Goal: Transaction & Acquisition: Book appointment/travel/reservation

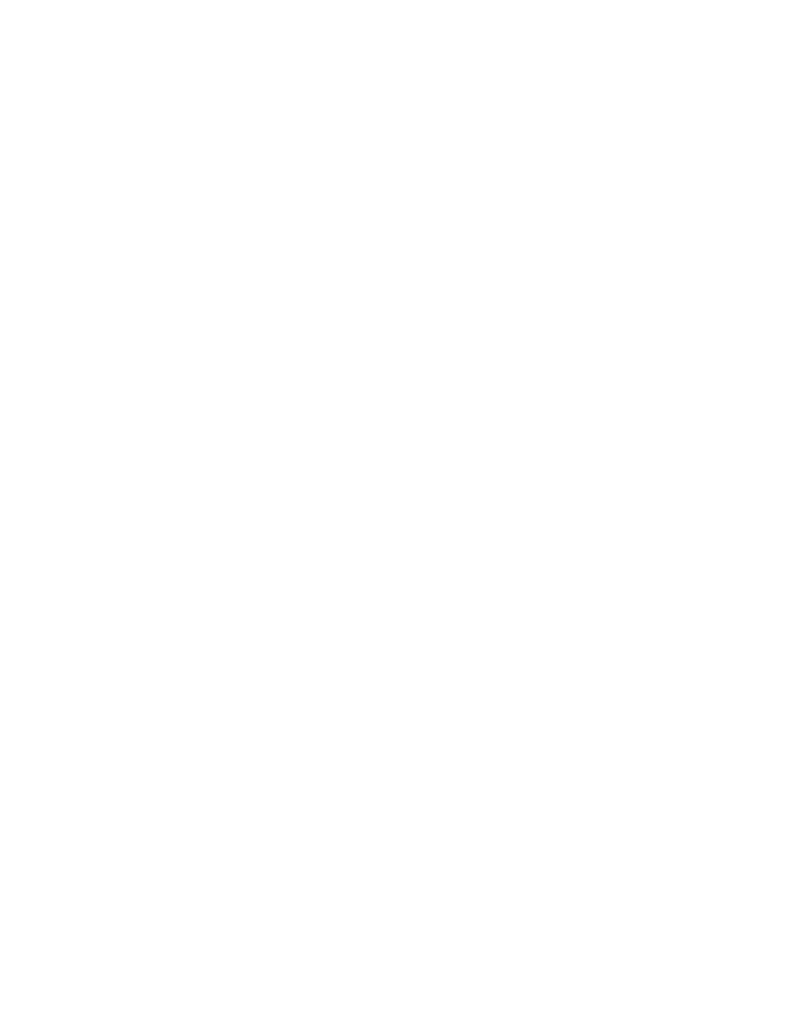
click at [112, 779] on span "Anreise" at bounding box center [79, 773] width 79 height 11
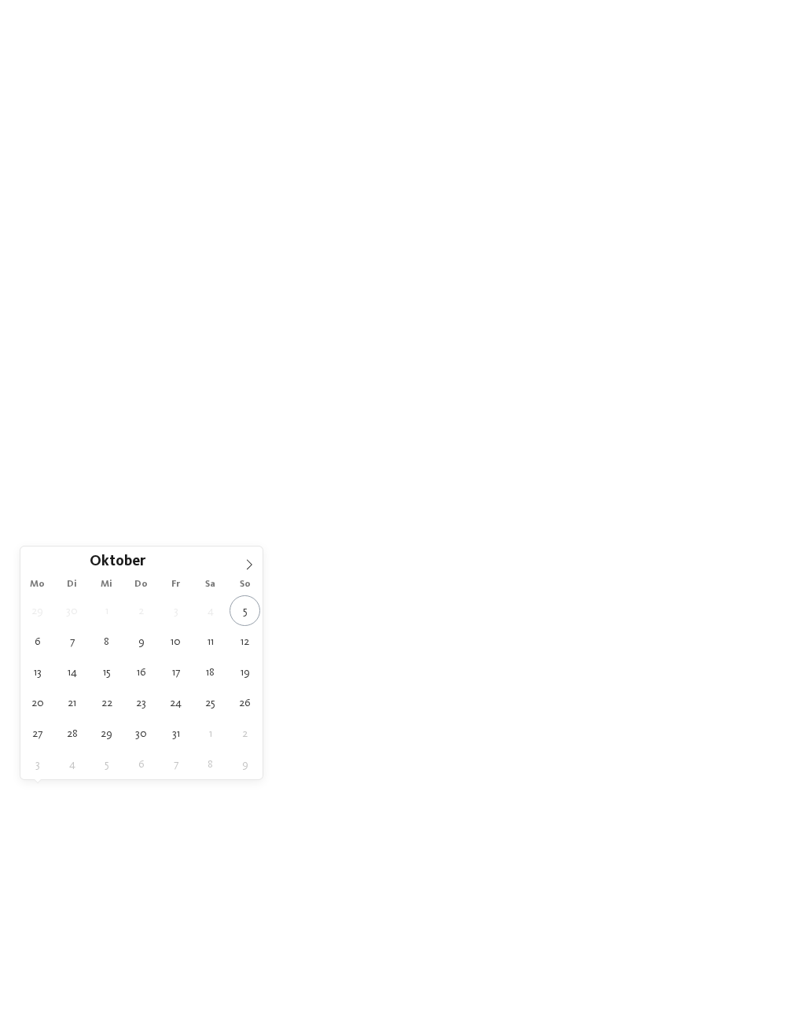
click at [251, 569] on icon at bounding box center [249, 564] width 11 height 11
click at [239, 562] on span at bounding box center [249, 560] width 27 height 27
type div "27.12.2025"
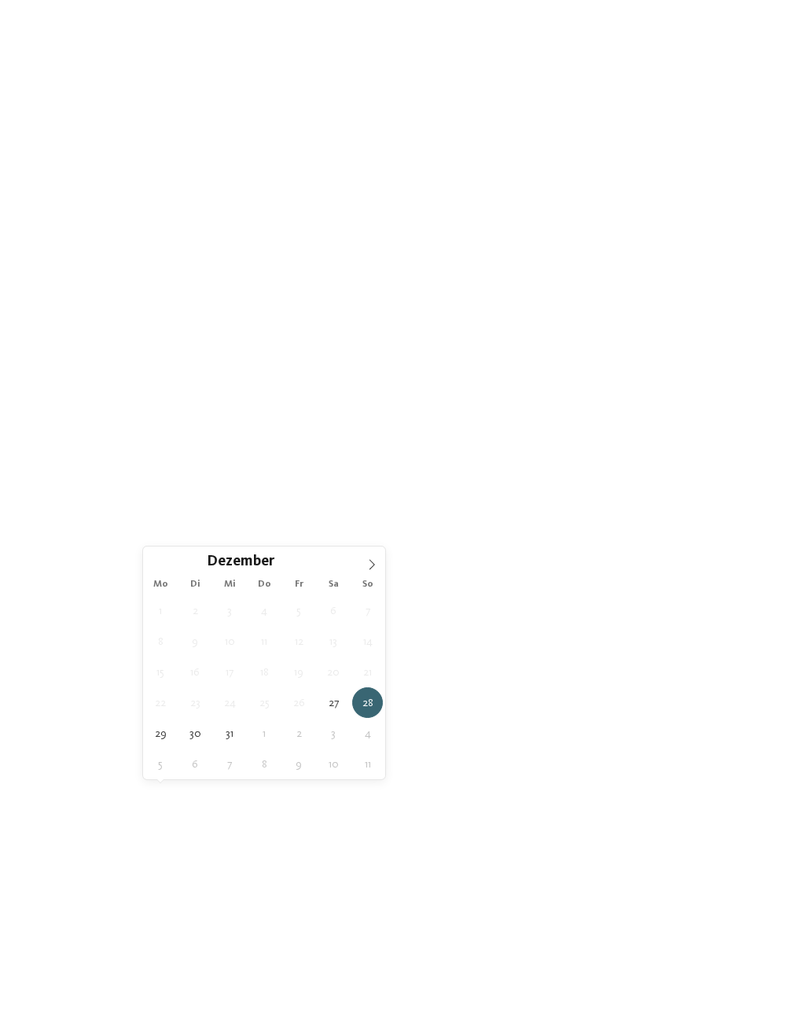
click at [364, 559] on span at bounding box center [372, 560] width 27 height 27
type input "****"
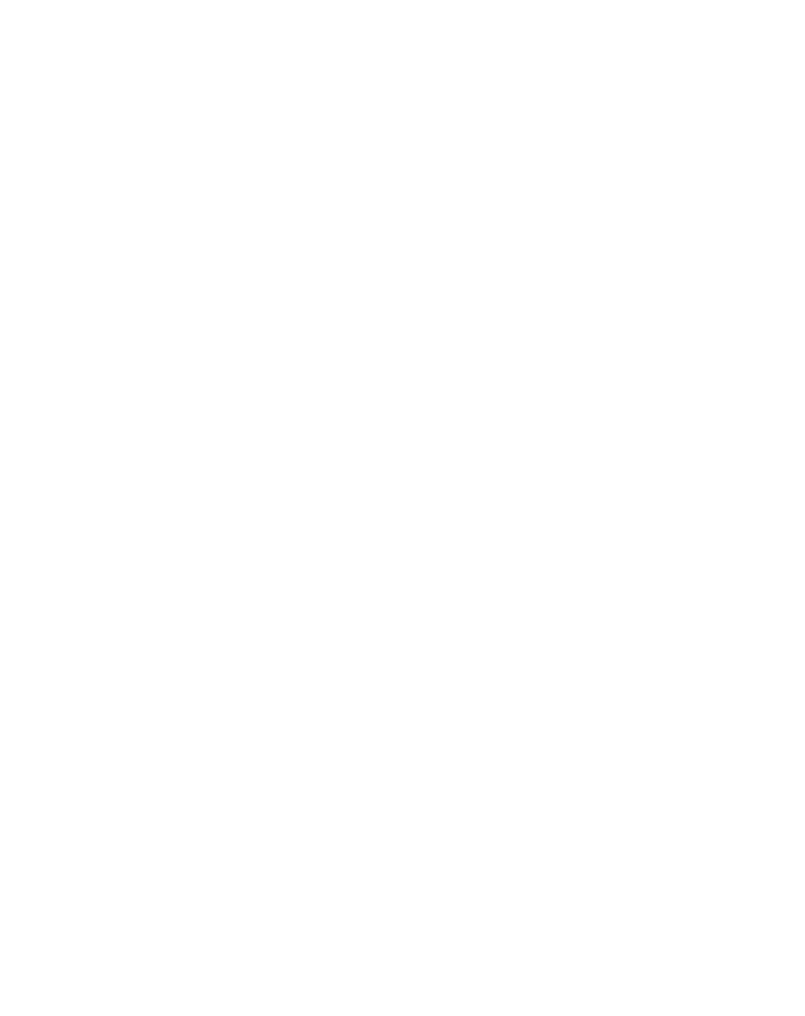
click at [357, 787] on div "Region" at bounding box center [325, 773] width 118 height 28
click at [495, 517] on div at bounding box center [497, 525] width 16 height 16
click at [497, 485] on div at bounding box center [497, 493] width 16 height 16
click at [489, 548] on div at bounding box center [497, 556] width 16 height 16
click at [496, 454] on div at bounding box center [497, 462] width 16 height 16
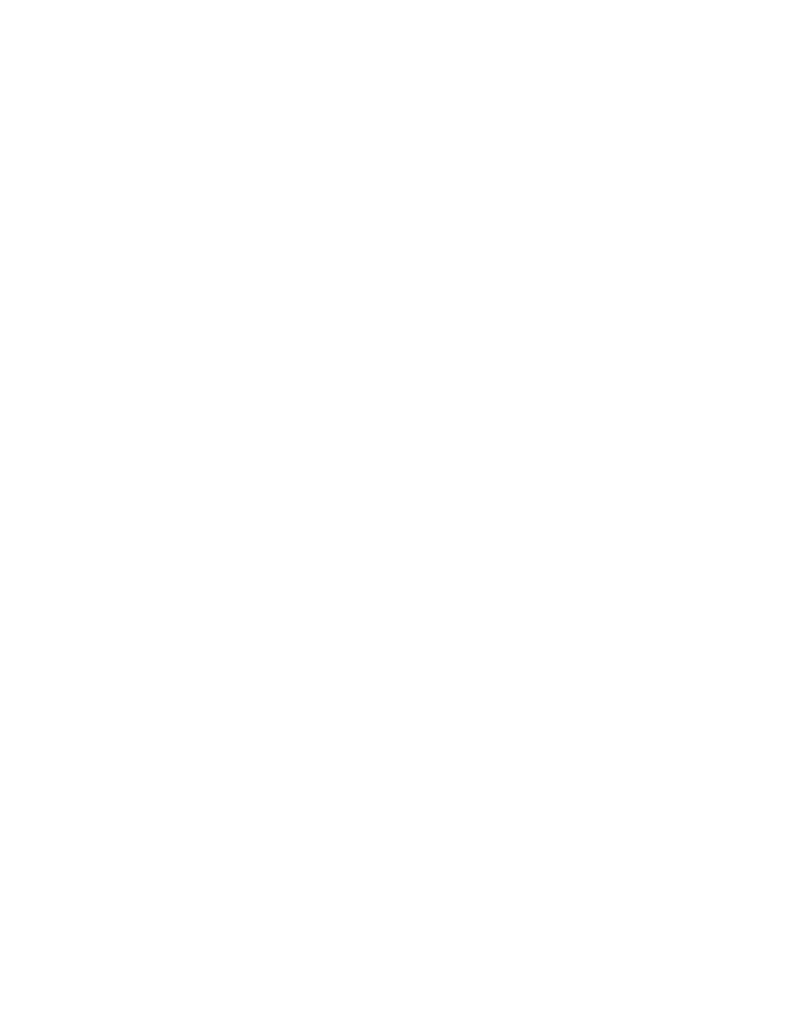
click at [499, 422] on div at bounding box center [497, 430] width 16 height 16
click at [449, 595] on div "übernehmen" at bounding box center [402, 610] width 205 height 31
click at [492, 776] on div at bounding box center [498, 773] width 12 height 6
click at [662, 159] on icon at bounding box center [655, 173] width 34 height 28
click at [608, 779] on span "Family Experiences" at bounding box center [571, 773] width 79 height 11
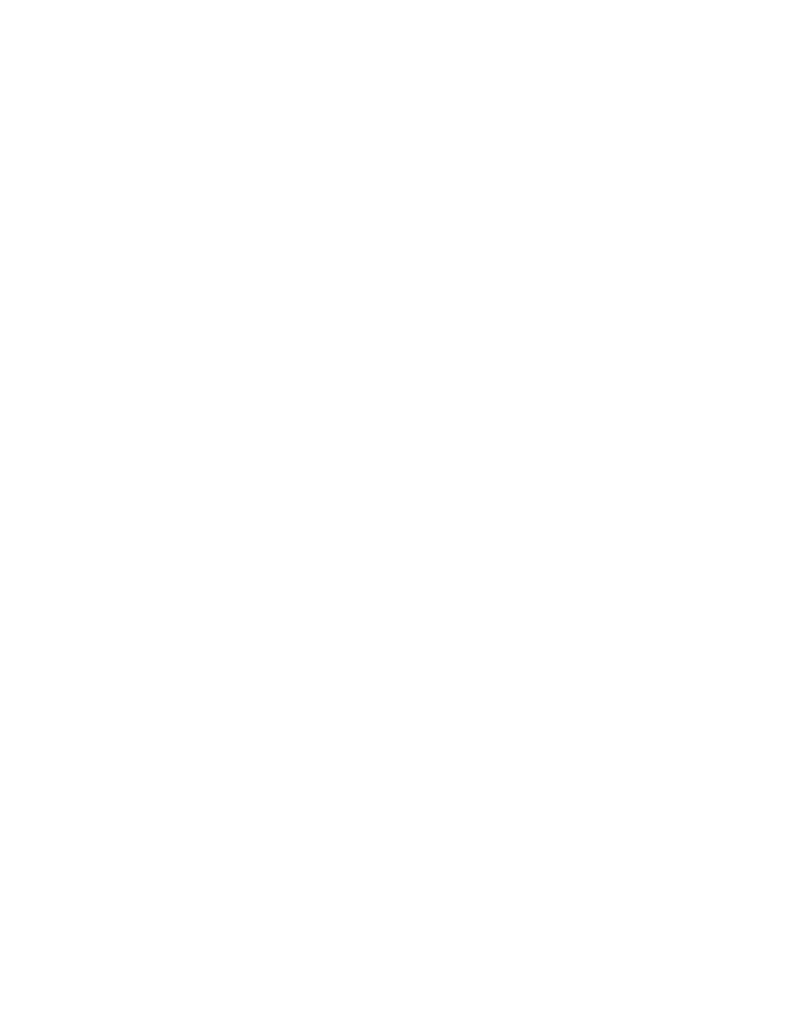
click at [535, 273] on icon at bounding box center [529, 287] width 34 height 28
click at [736, 787] on link "Hotel finden" at bounding box center [726, 773] width 118 height 28
click at [130, 227] on div at bounding box center [212, 245] width 363 height 205
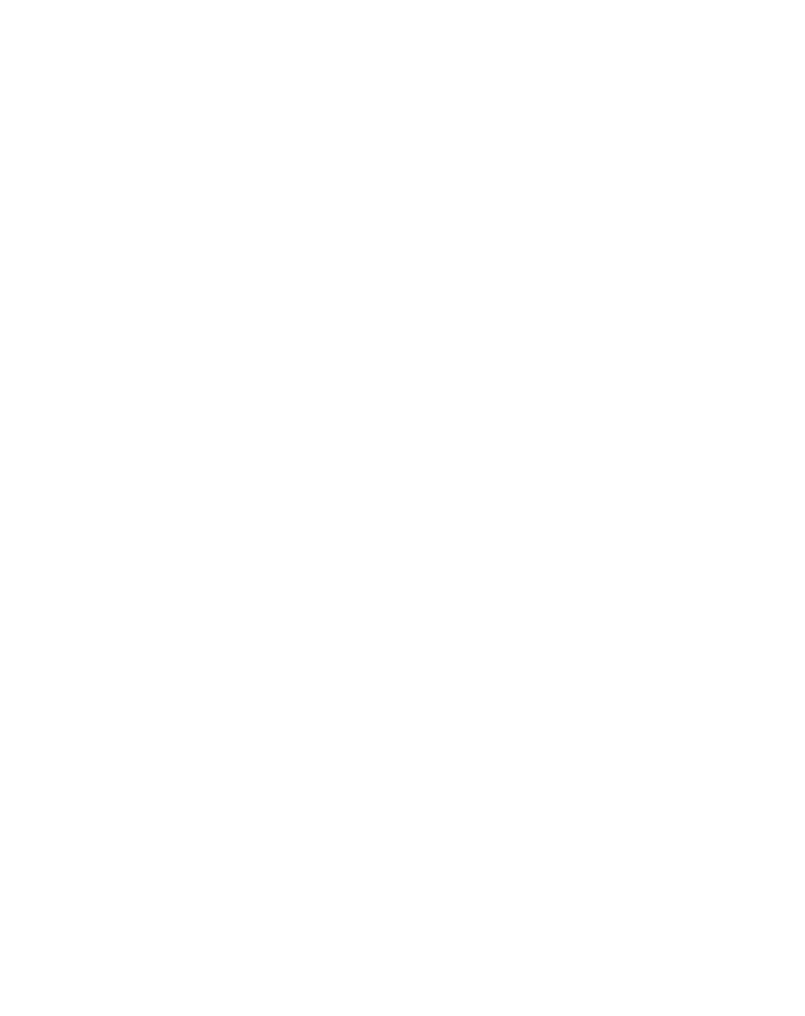
click at [697, 345] on icon at bounding box center [704, 359] width 34 height 28
click at [630, 535] on address "Eisacktal – Meransen-Mühlbach" at bounding box center [592, 532] width 332 height 14
click at [775, 28] on div "Menü" at bounding box center [777, 35] width 25 height 39
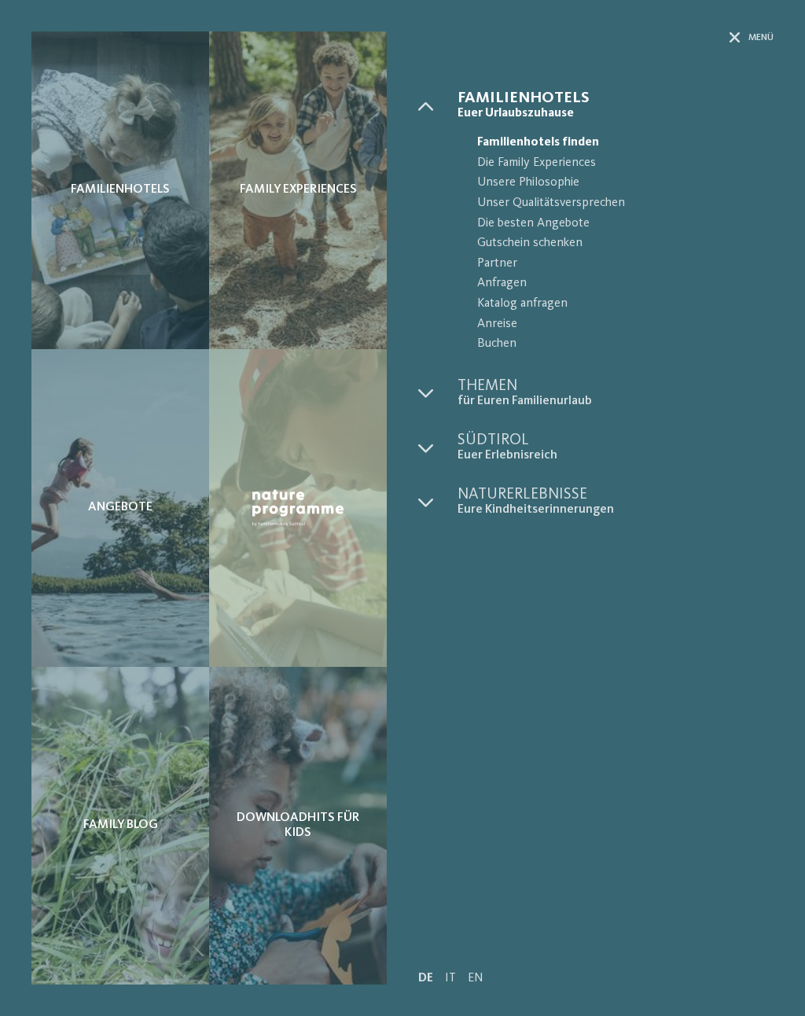
click at [735, 43] on div at bounding box center [735, 37] width 11 height 13
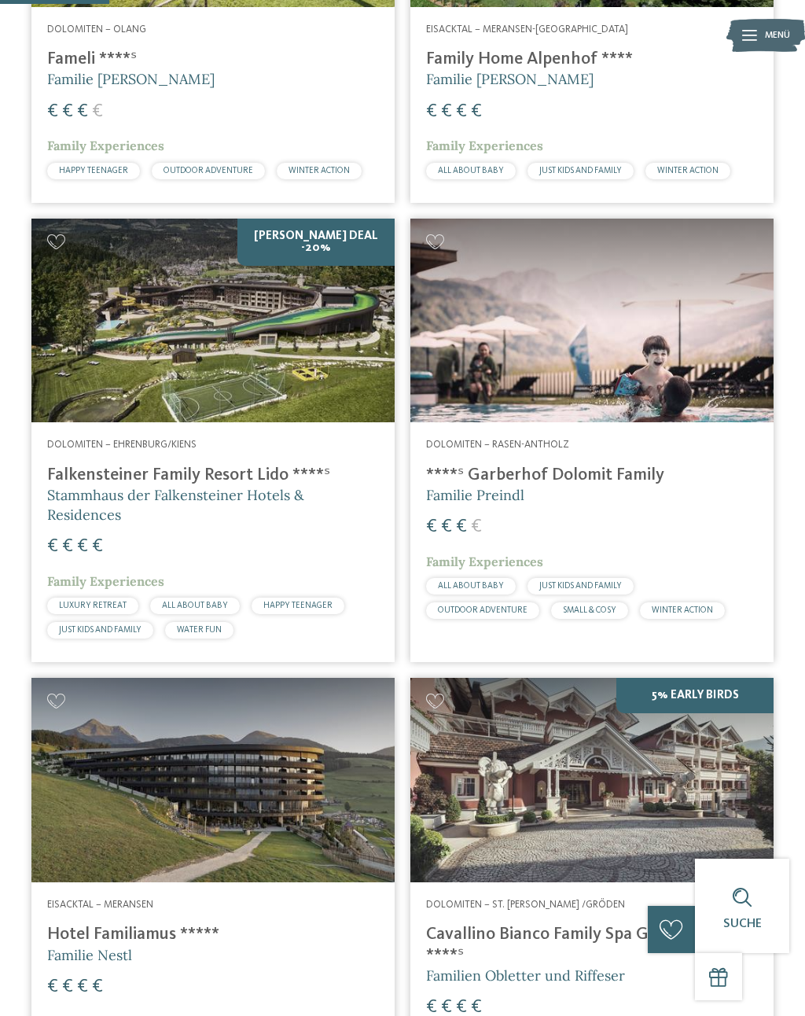
scroll to position [675, 0]
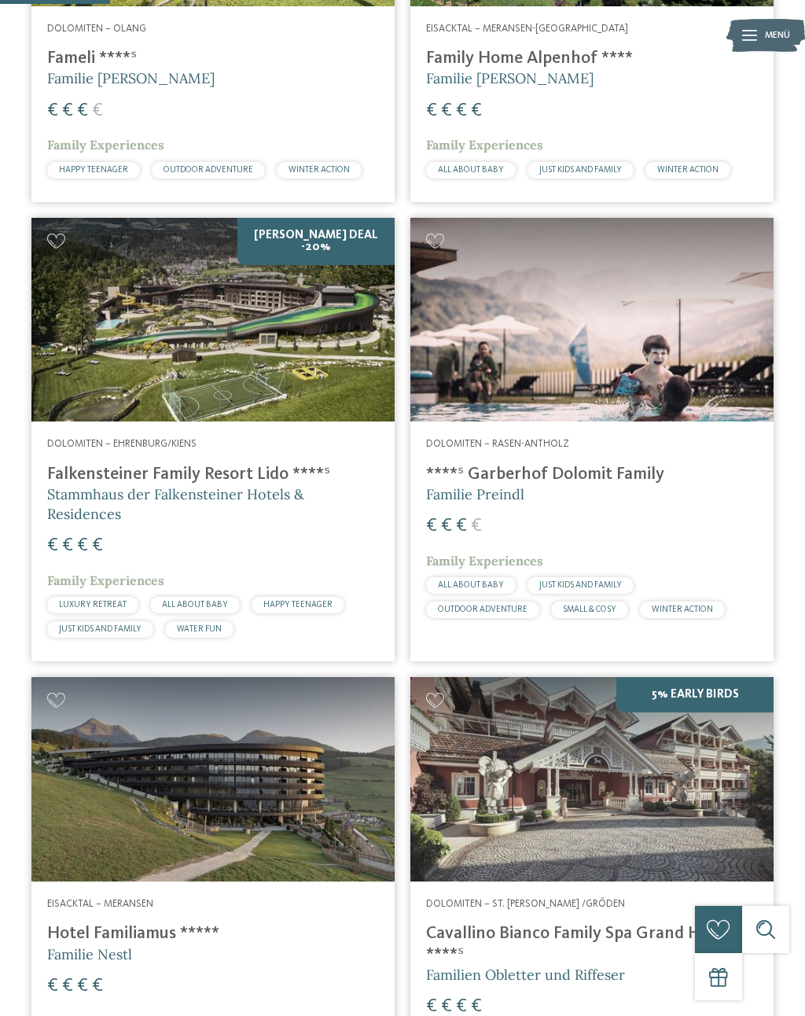
click at [90, 468] on h4 "Falkensteiner Family Resort Lido ****ˢ" at bounding box center [213, 474] width 332 height 20
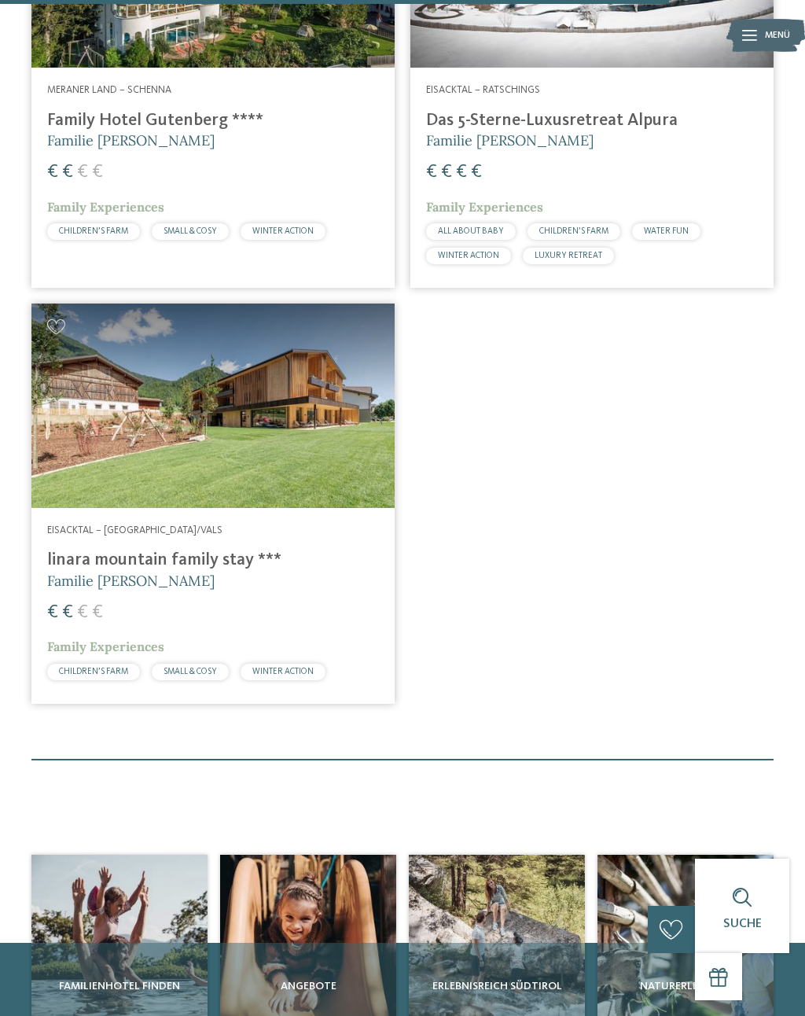
scroll to position [4127, 0]
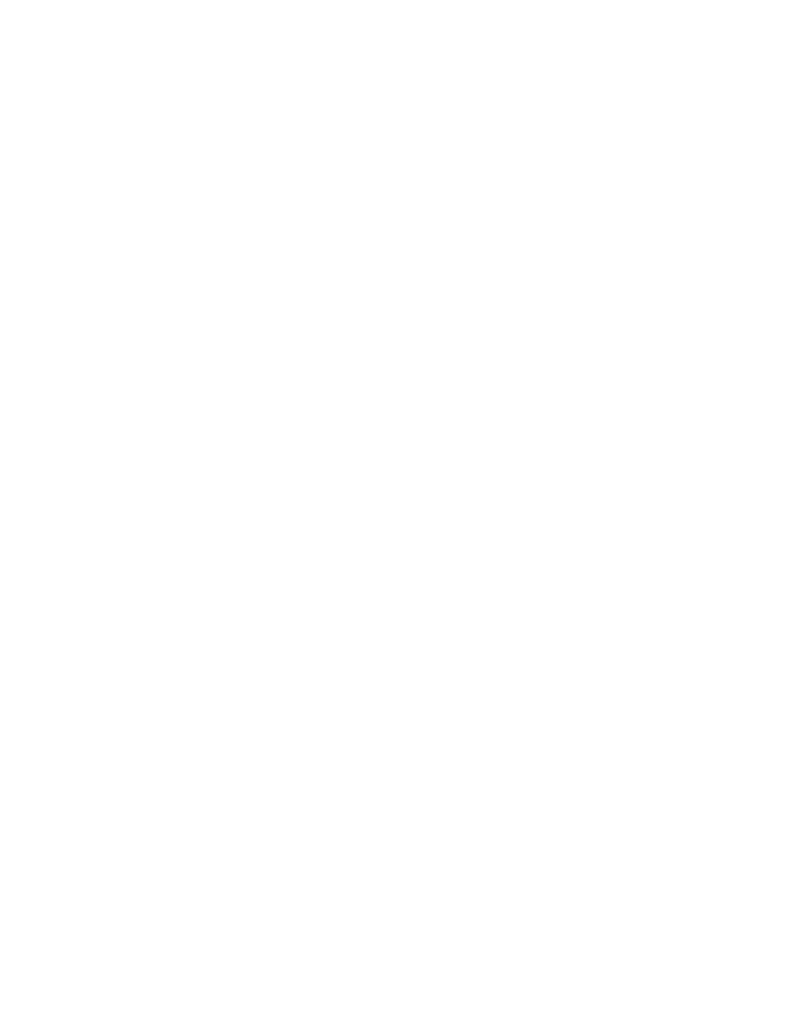
scroll to position [345, 0]
click at [693, 345] on icon at bounding box center [704, 359] width 34 height 28
click at [399, 284] on div "Familienzimmer" at bounding box center [399, 278] width 89 height 28
click at [501, 264] on div "Appartements" at bounding box center [490, 278] width 86 height 28
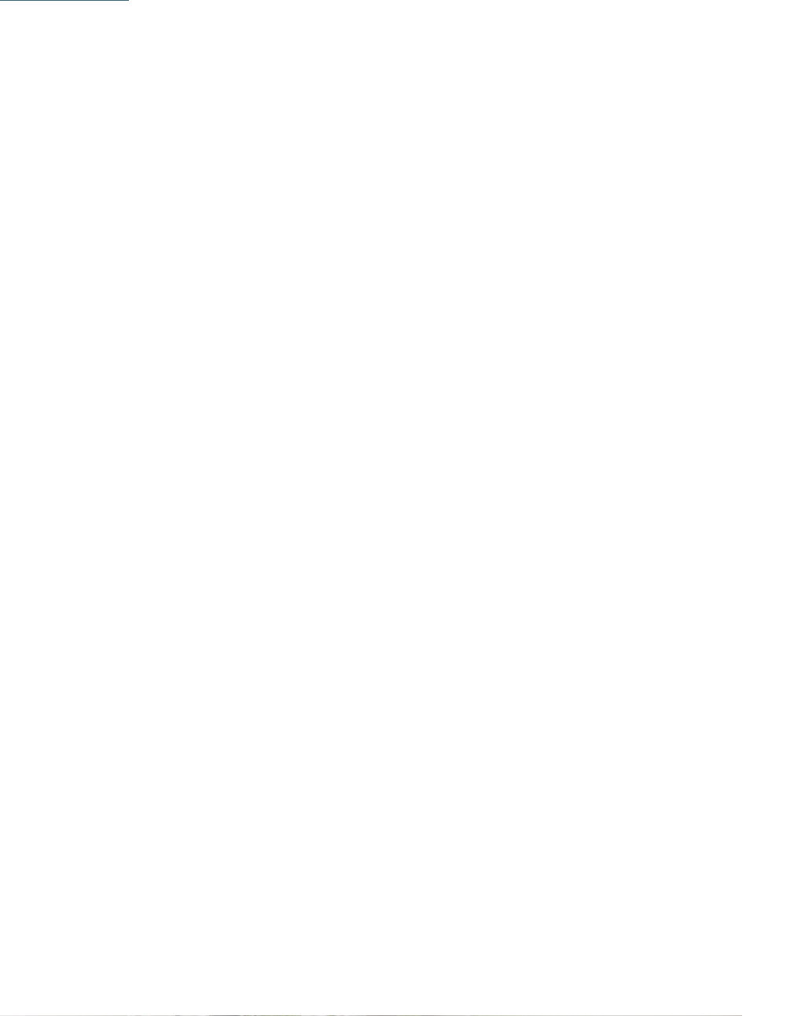
scroll to position [764, 0]
click at [637, 412] on img at bounding box center [402, 297] width 805 height 453
click at [414, 535] on span "Familienzimmer" at bounding box center [399, 538] width 73 height 9
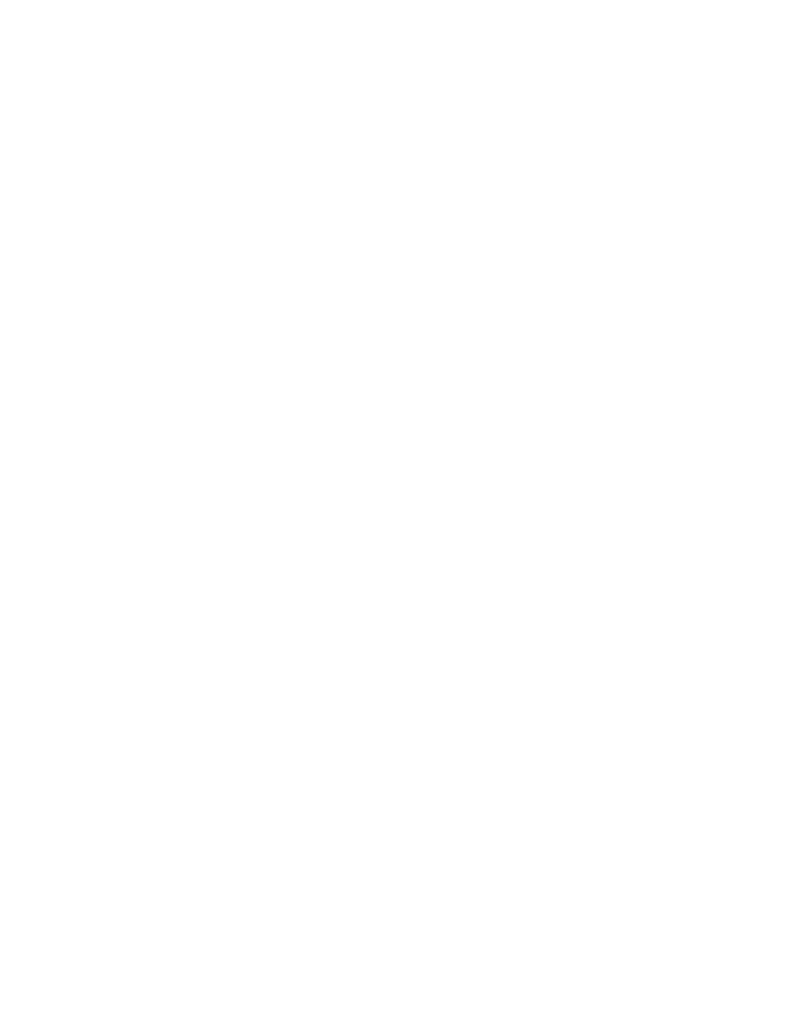
scroll to position [1723, 0]
click at [495, 522] on link "jetzt anfragen" at bounding box center [487, 525] width 130 height 31
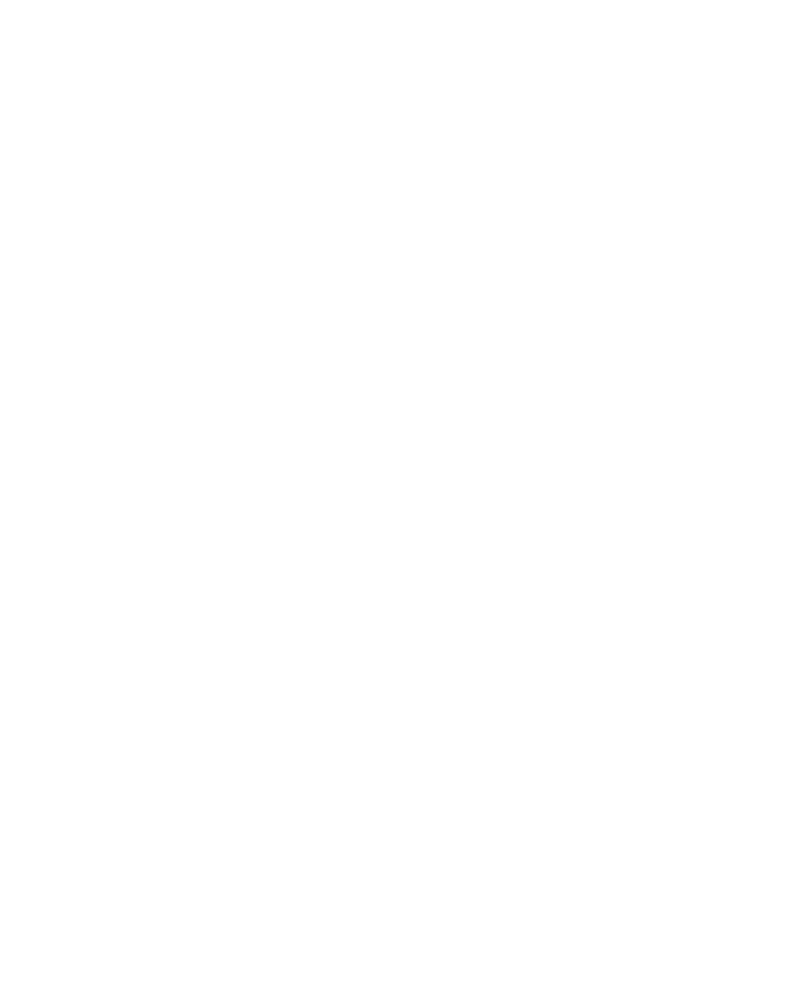
click at [64, 116] on img at bounding box center [63, 112] width 102 height 59
click at [776, 106] on icon at bounding box center [774, 102] width 43 height 35
click at [779, 106] on icon at bounding box center [774, 102] width 43 height 35
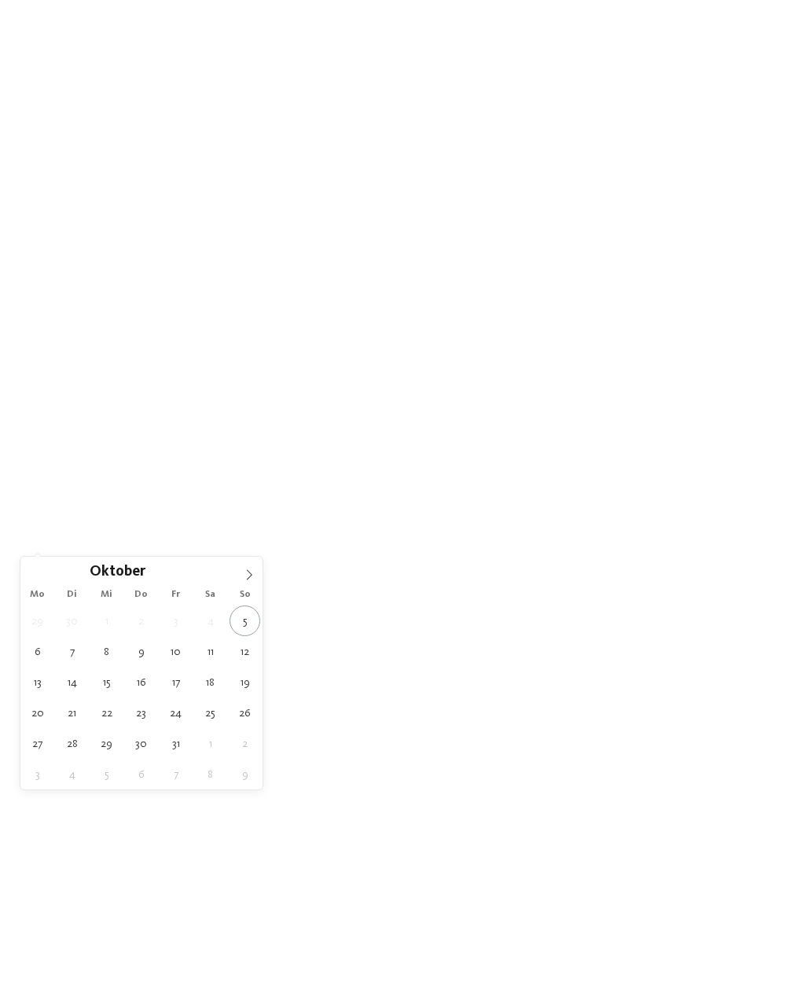
click at [249, 569] on icon at bounding box center [249, 574] width 11 height 11
type div "08.11.2025"
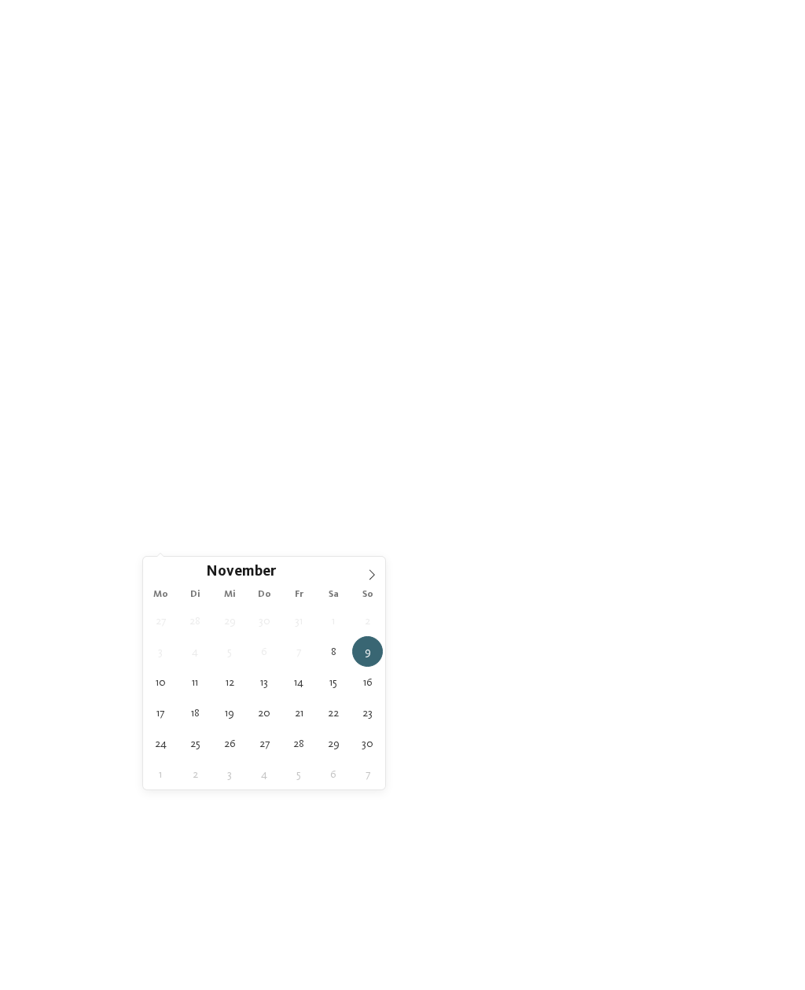
type div "15.11.2025"
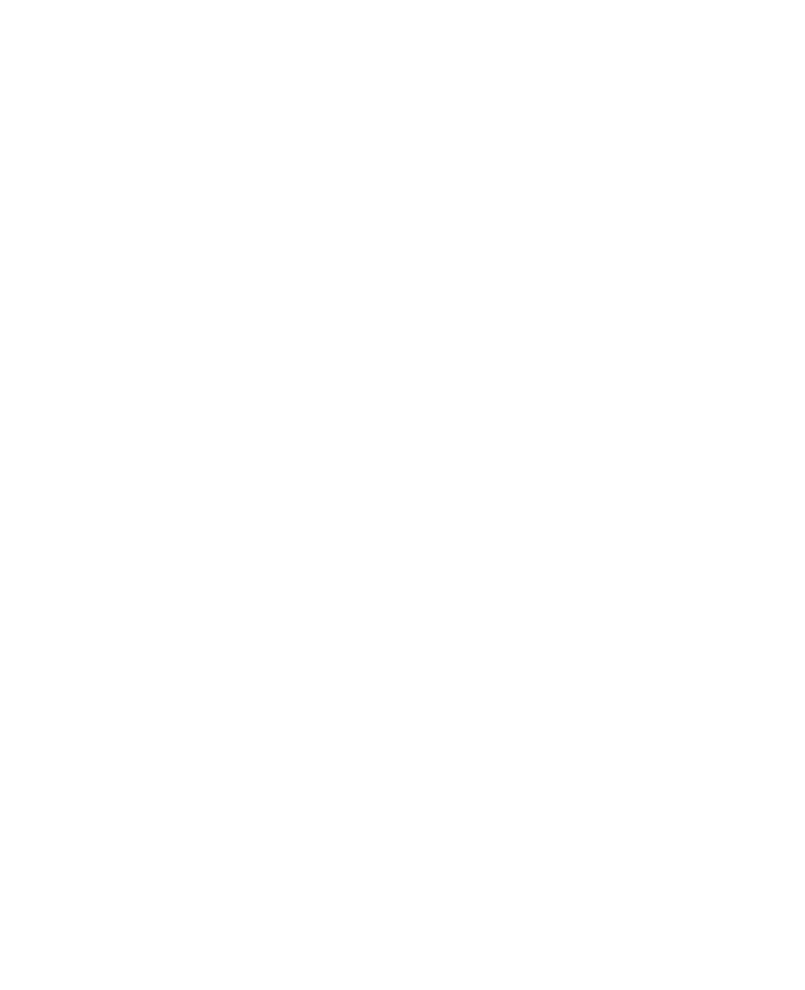
click at [735, 525] on link "Hotel finden" at bounding box center [726, 512] width 118 height 28
click at [121, 318] on span "[DATE]" at bounding box center [93, 322] width 74 height 11
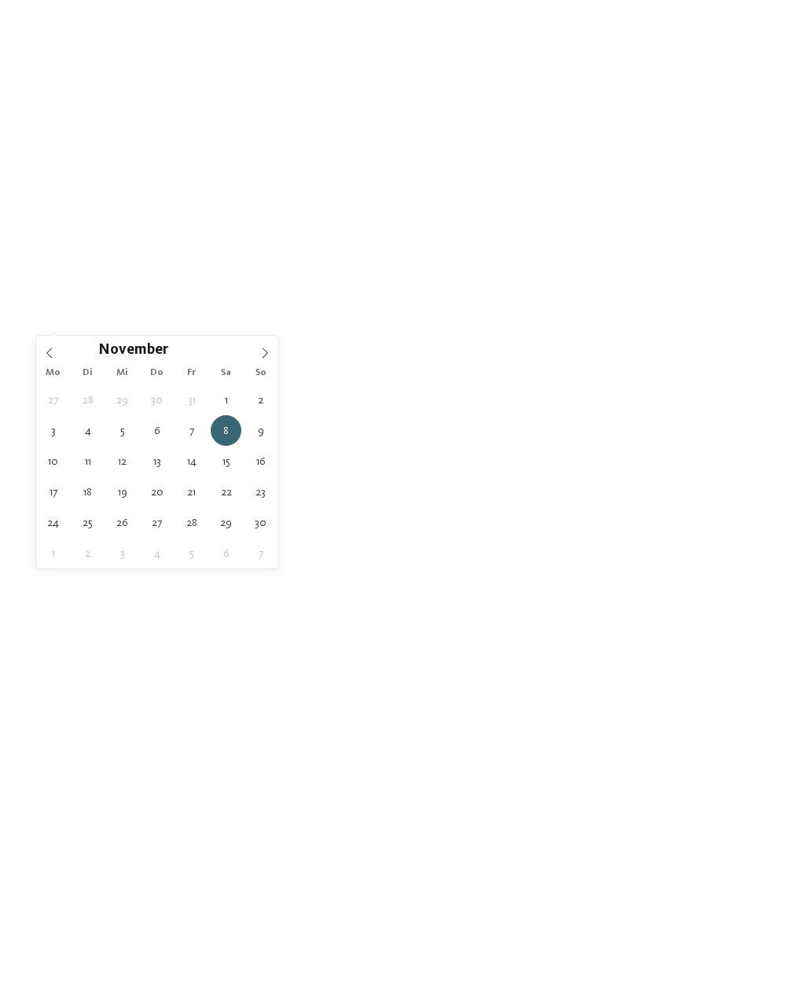
click at [257, 354] on span at bounding box center [265, 349] width 27 height 27
click at [260, 348] on icon at bounding box center [265, 353] width 11 height 11
type input "****"
click at [263, 359] on icon at bounding box center [265, 353] width 11 height 11
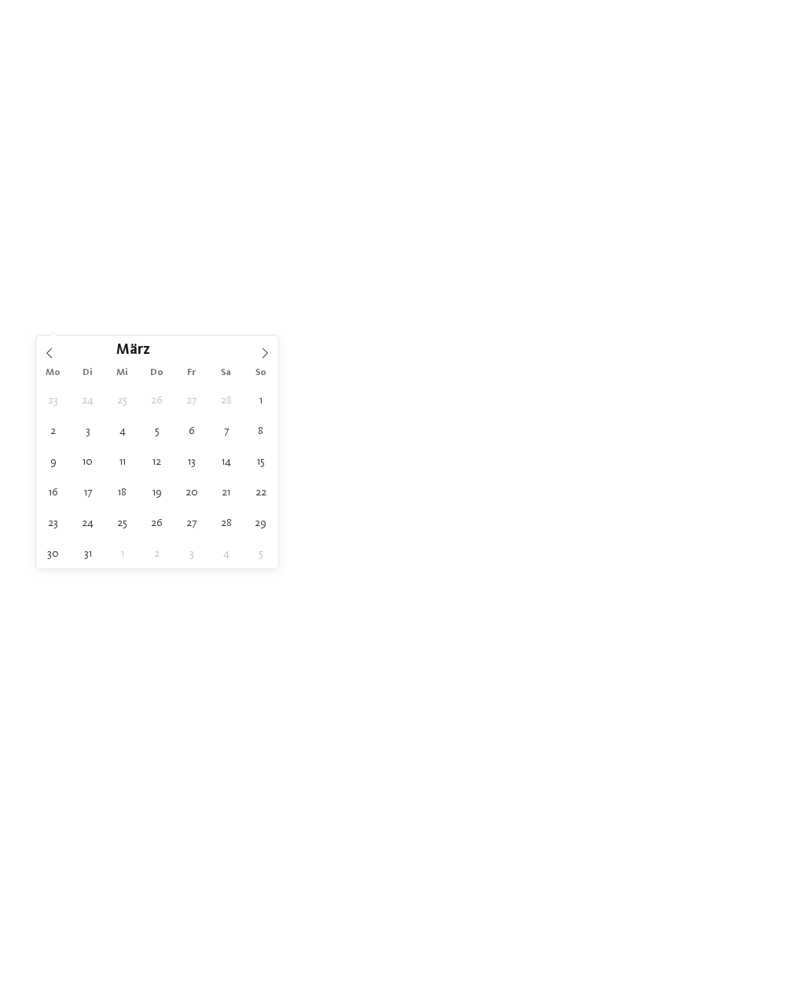
click at [265, 356] on icon at bounding box center [265, 353] width 11 height 11
click at [265, 359] on icon at bounding box center [265, 353] width 11 height 11
click at [263, 355] on icon at bounding box center [265, 353] width 11 height 11
type div "11.07.2026"
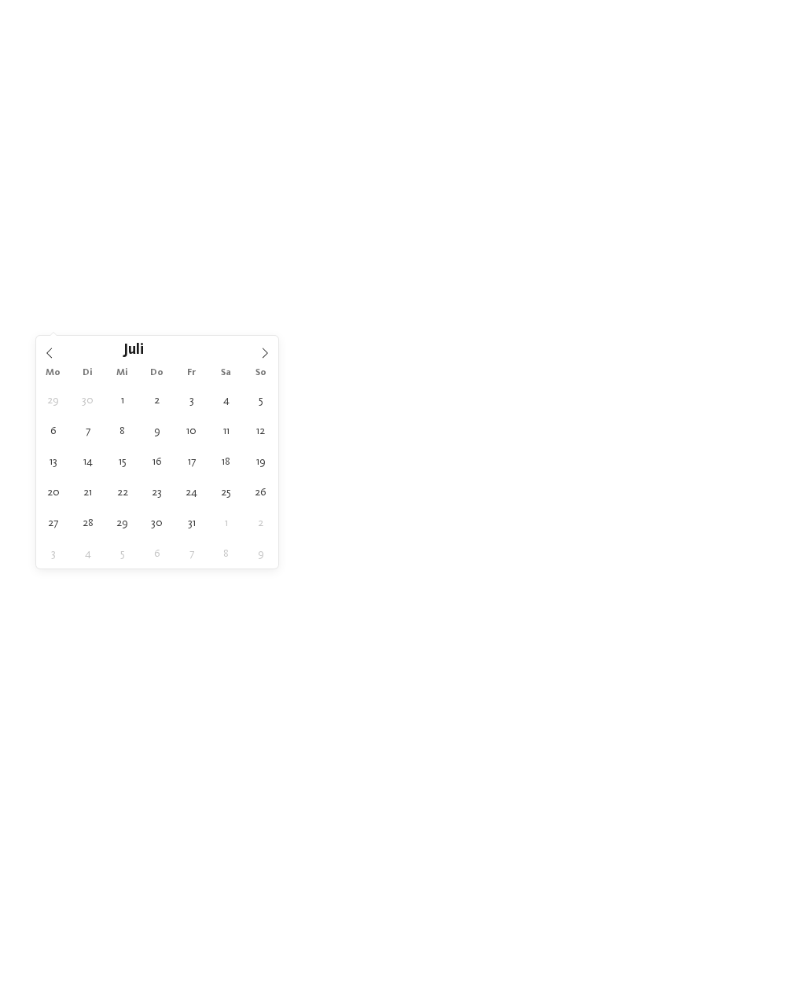
type input "****"
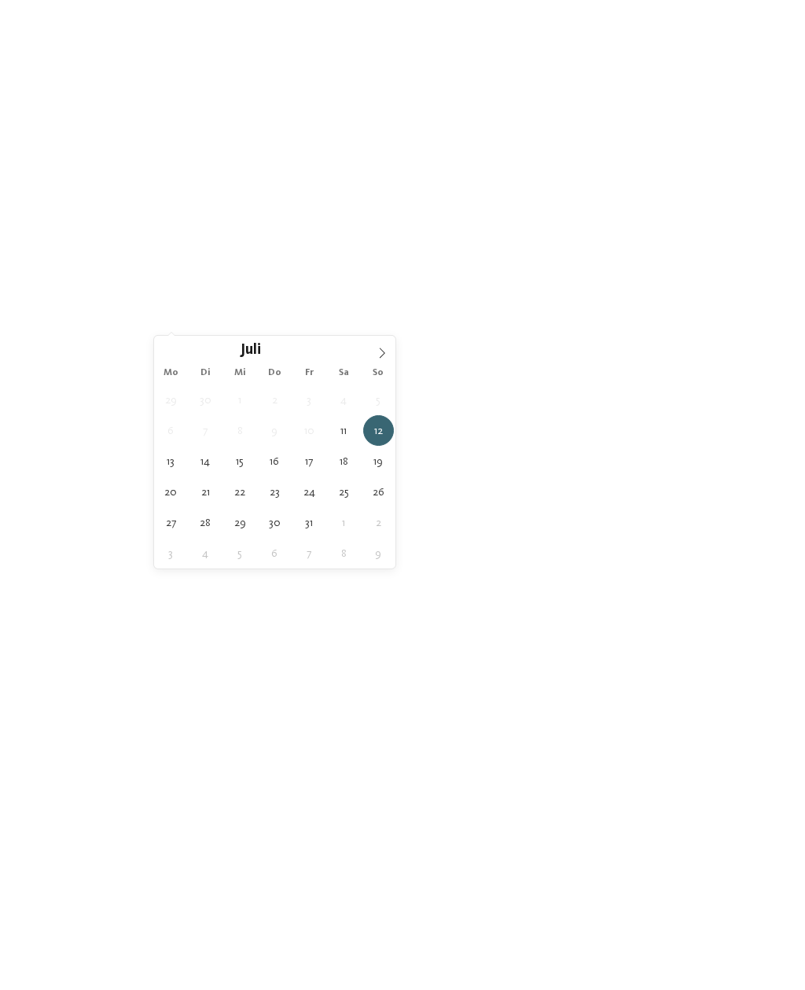
type div "18.07.2026"
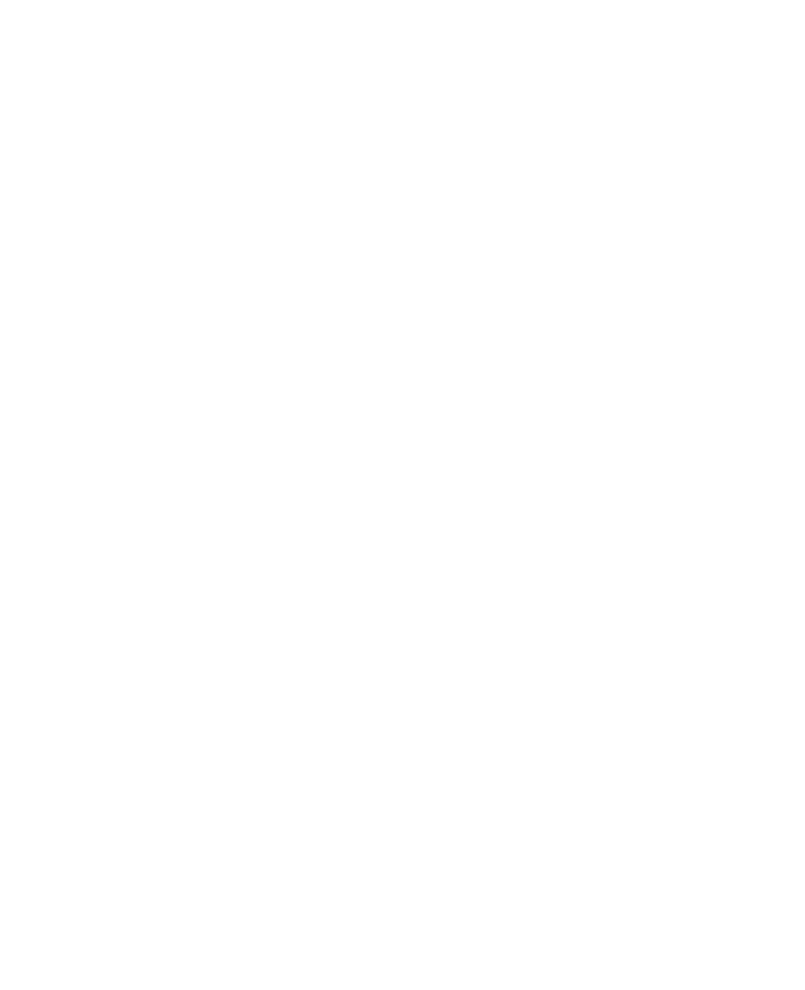
click at [729, 321] on span "filtern" at bounding box center [713, 322] width 36 height 11
click at [112, 317] on span "11.07.2026" at bounding box center [93, 322] width 74 height 11
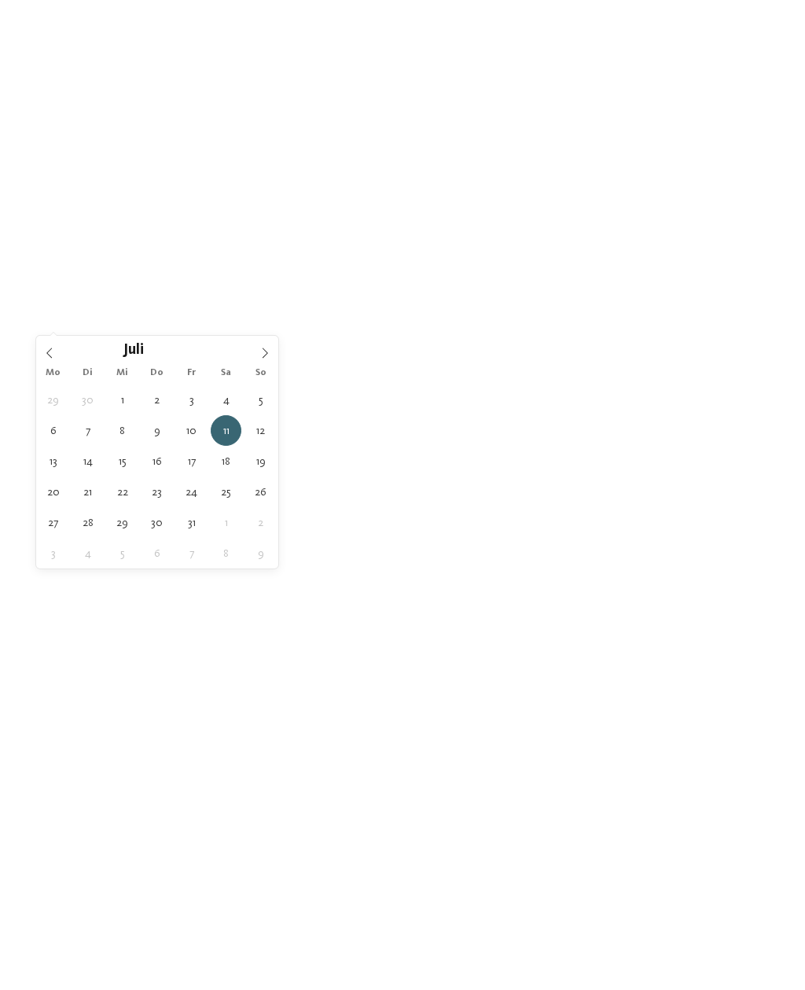
click at [267, 352] on icon at bounding box center [265, 353] width 11 height 11
type div "08.08.2026"
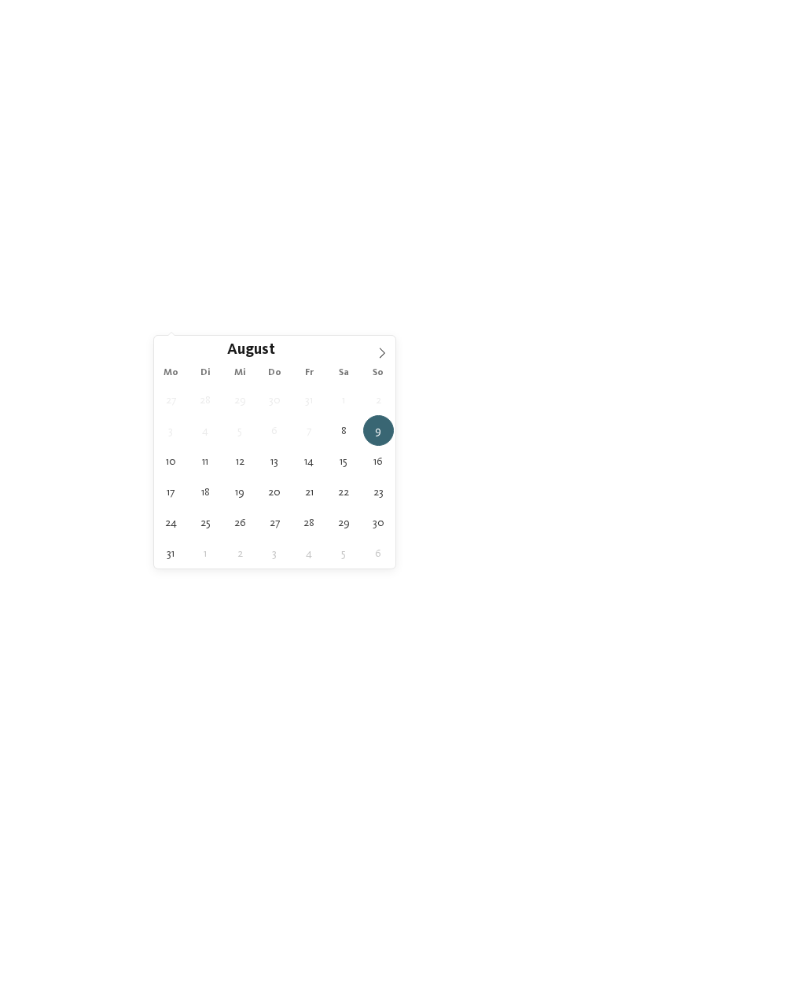
type div "15.08.2026"
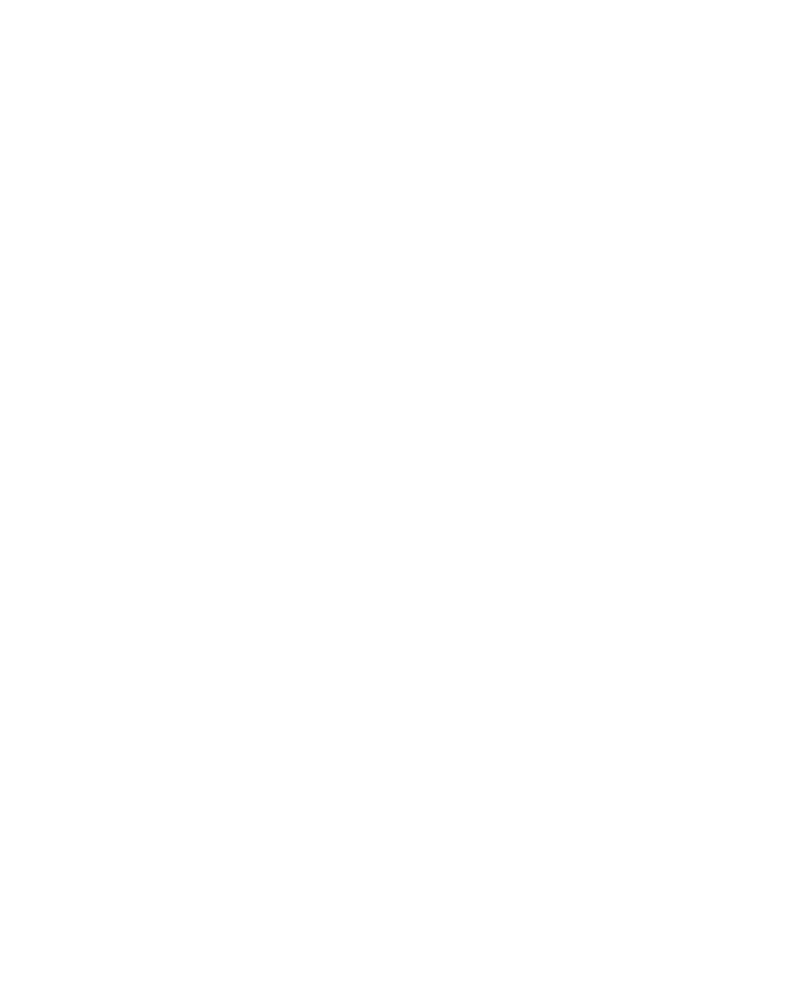
click at [719, 320] on span "filtern" at bounding box center [713, 322] width 36 height 11
click at [133, 310] on div "08.08.2026" at bounding box center [92, 322] width 113 height 28
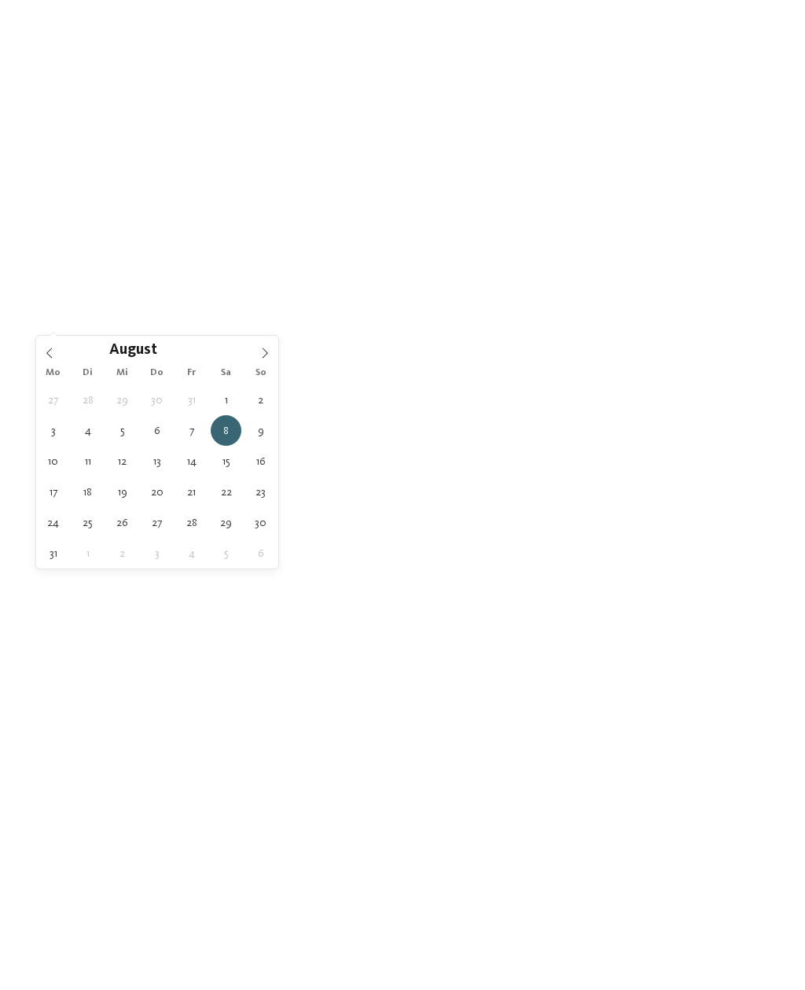
click at [68, 347] on div "August ****" at bounding box center [157, 349] width 182 height 27
click at [61, 355] on span at bounding box center [49, 349] width 27 height 27
click at [53, 359] on icon at bounding box center [49, 353] width 11 height 11
click at [56, 359] on span at bounding box center [49, 349] width 27 height 27
click at [56, 361] on span at bounding box center [49, 349] width 27 height 27
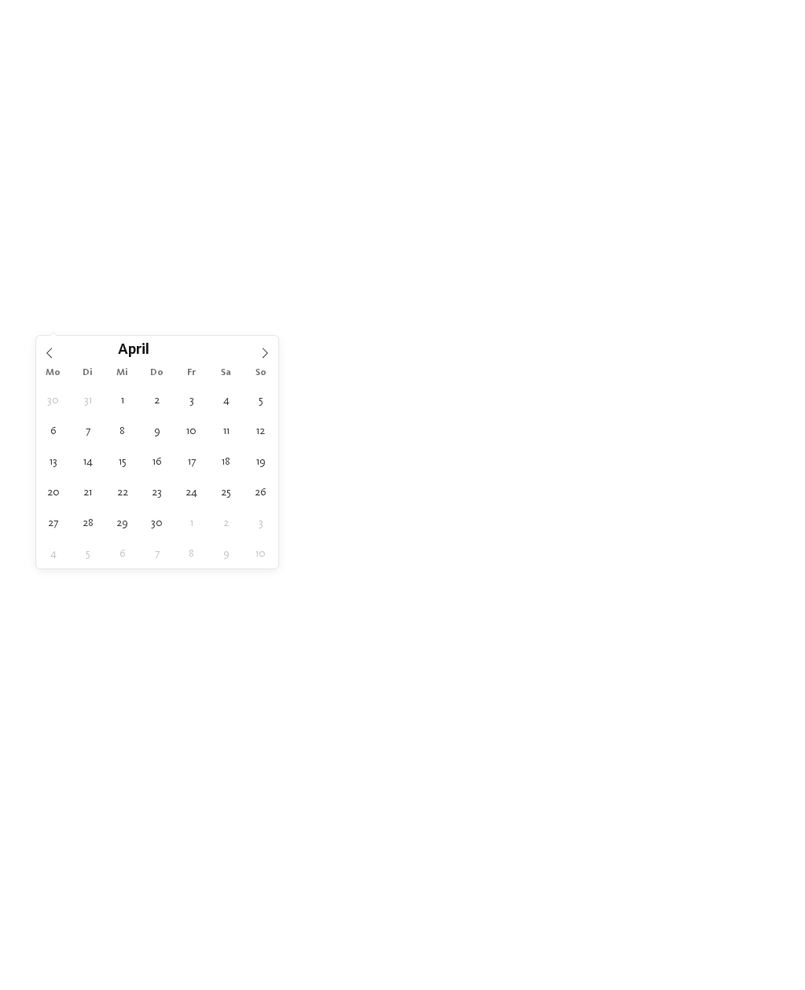
click at [53, 361] on span at bounding box center [49, 349] width 27 height 27
click at [53, 359] on icon at bounding box center [49, 353] width 11 height 11
click at [57, 361] on span at bounding box center [49, 349] width 27 height 27
click at [53, 362] on span at bounding box center [49, 349] width 27 height 27
type input "****"
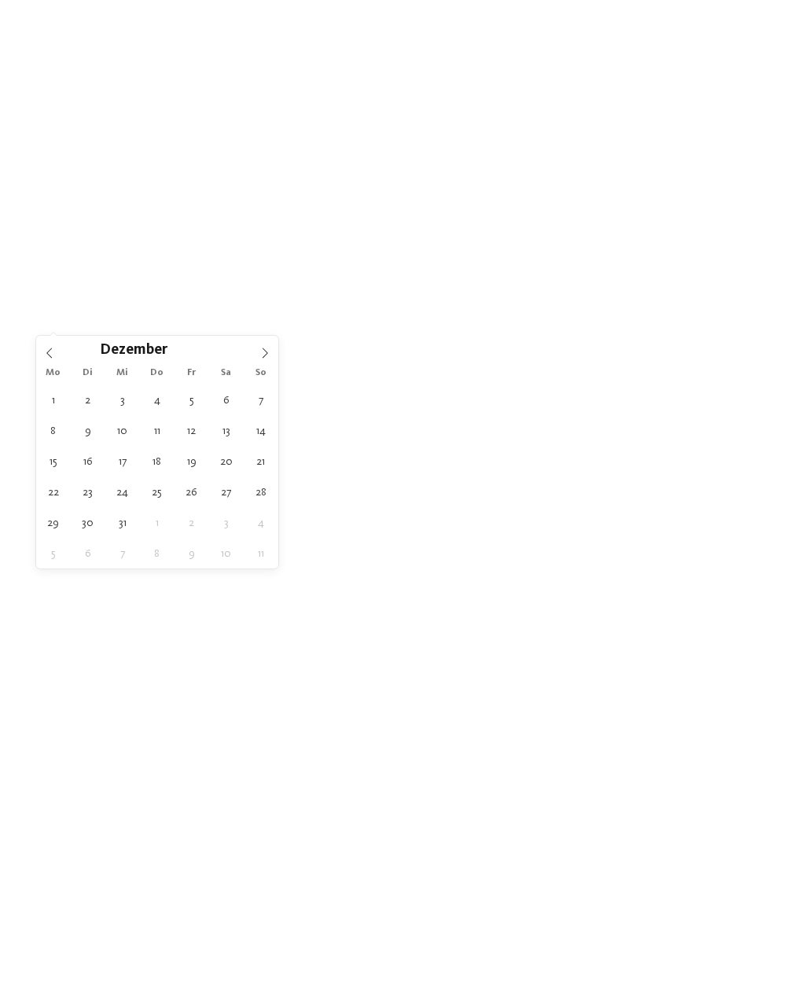
type div "27.12.2025"
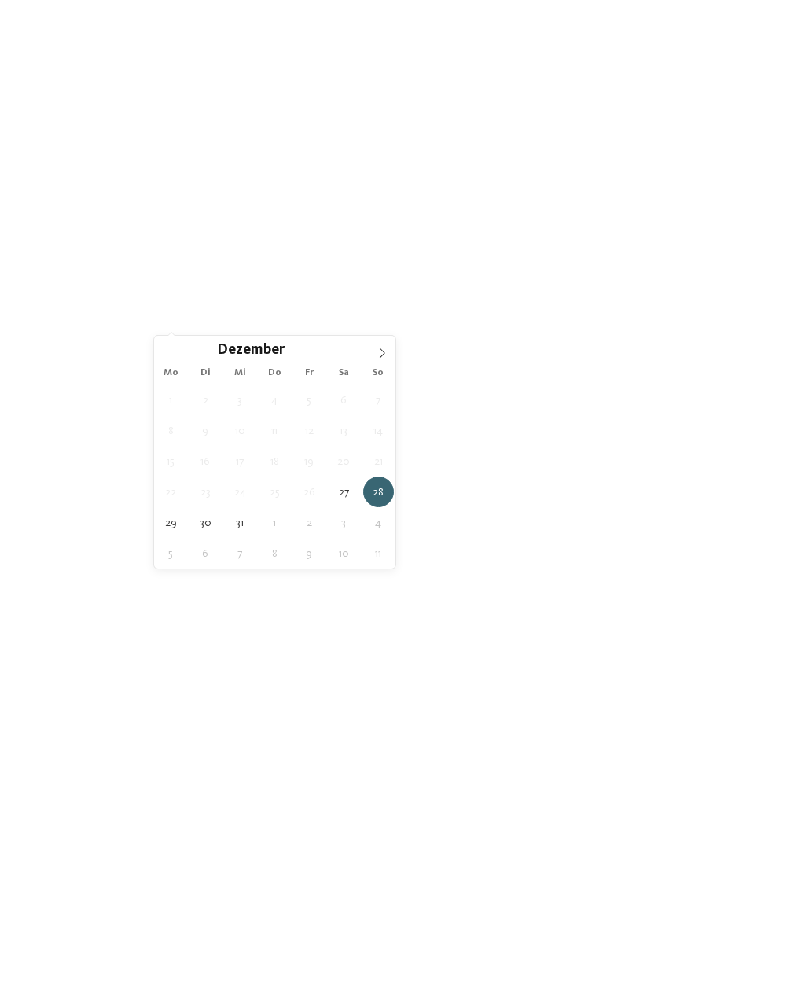
click at [384, 355] on icon at bounding box center [382, 353] width 11 height 11
type input "****"
type div "03.01.2026"
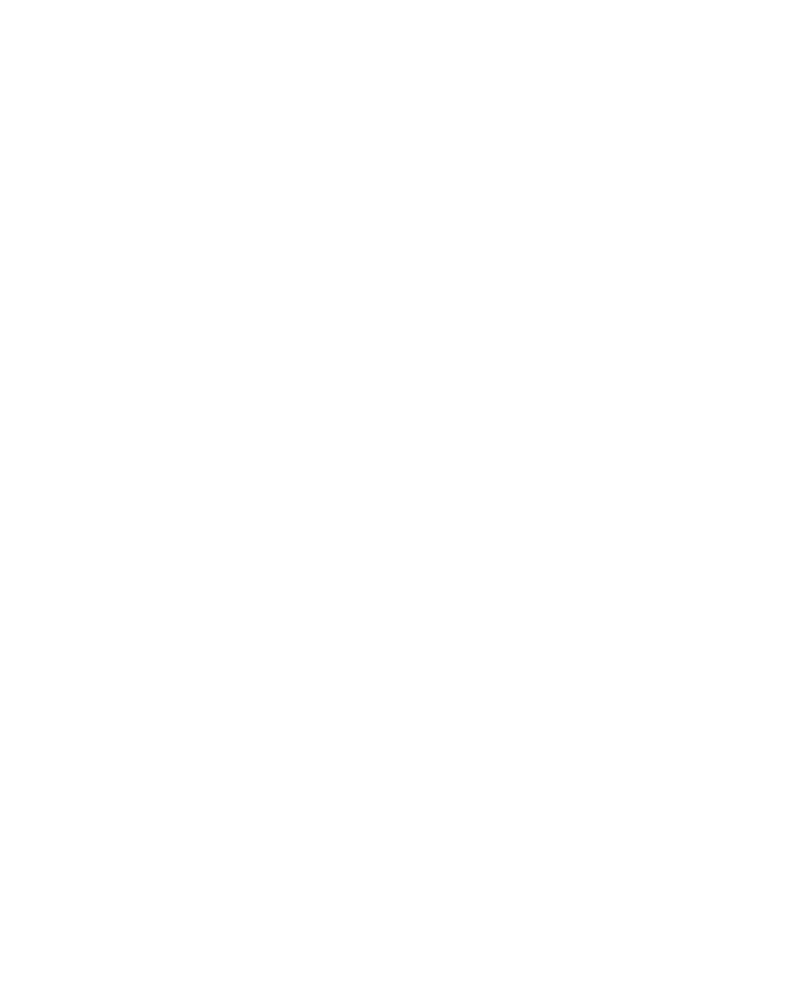
click at [357, 311] on div "Region" at bounding box center [327, 322] width 113 height 28
click at [496, 503] on div at bounding box center [497, 511] width 16 height 16
click at [492, 472] on div at bounding box center [497, 480] width 16 height 16
click at [462, 583] on div "übernehmen" at bounding box center [402, 598] width 205 height 31
